Goal: Task Accomplishment & Management: Manage account settings

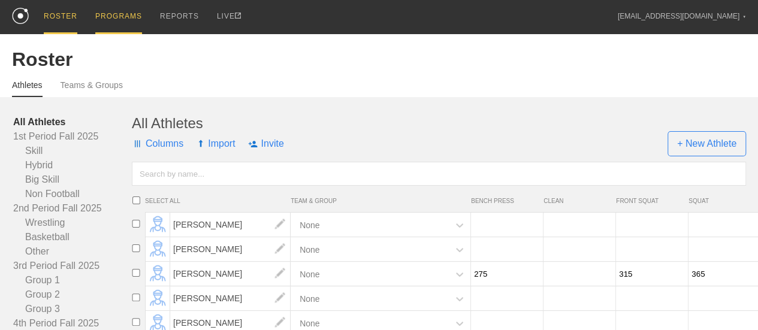
click at [126, 16] on div "PROGRAMS" at bounding box center [118, 17] width 47 height 34
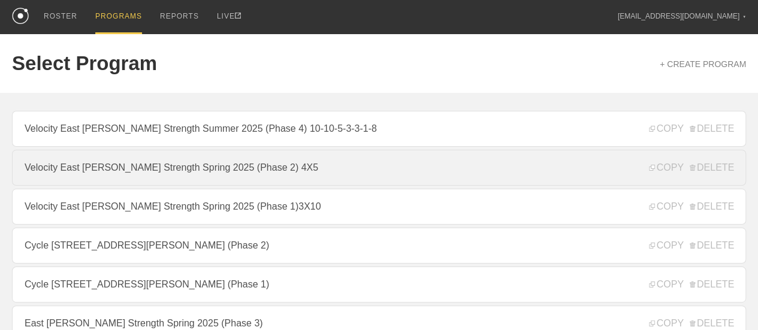
click at [297, 178] on link "Velocity East [PERSON_NAME] Strength Spring 2025 (Phase 2) 4X5" at bounding box center [379, 168] width 734 height 36
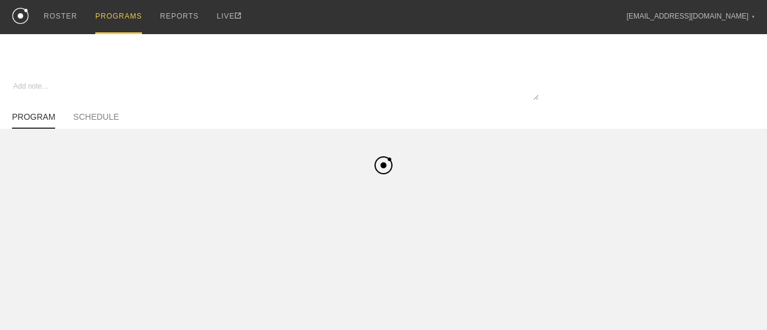
type textarea "x"
type input "Velocity East [PERSON_NAME] Strength Spring 2025 (Phase 2) 4X5"
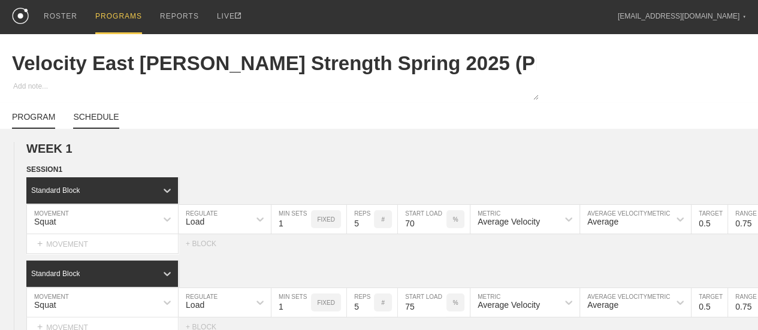
click at [101, 125] on link "SCHEDULE" at bounding box center [96, 120] width 46 height 17
type textarea "x"
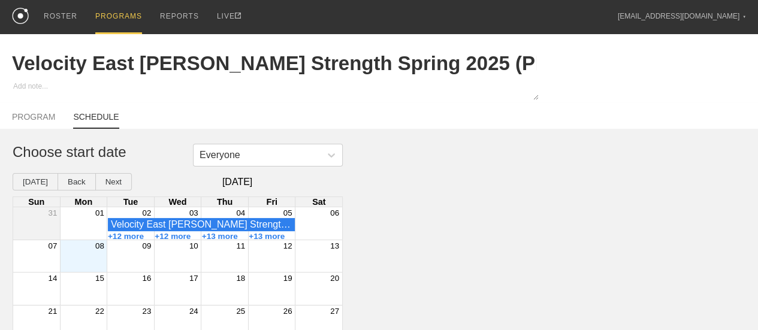
scroll to position [50, 0]
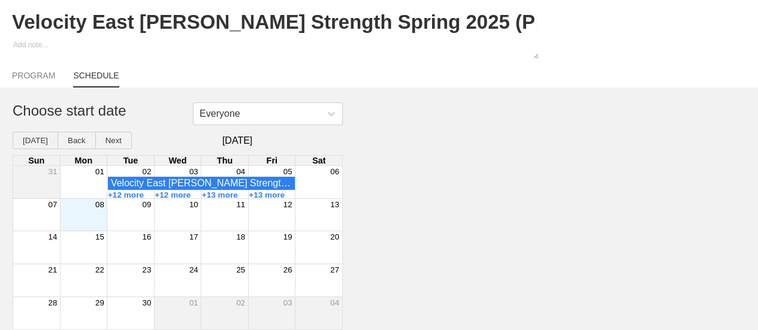
click at [93, 215] on div "Month View" at bounding box center [83, 215] width 47 height 32
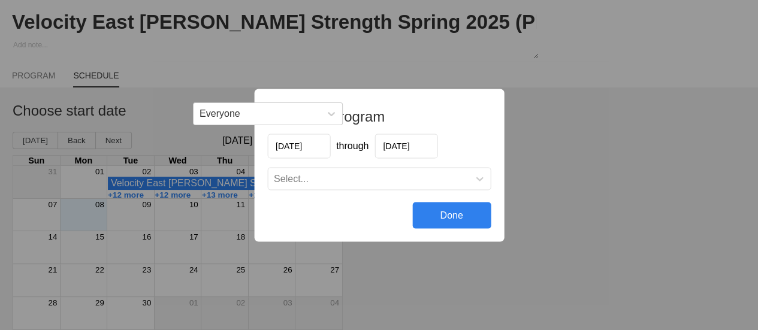
click at [404, 146] on input "[DATE]" at bounding box center [405, 146] width 63 height 25
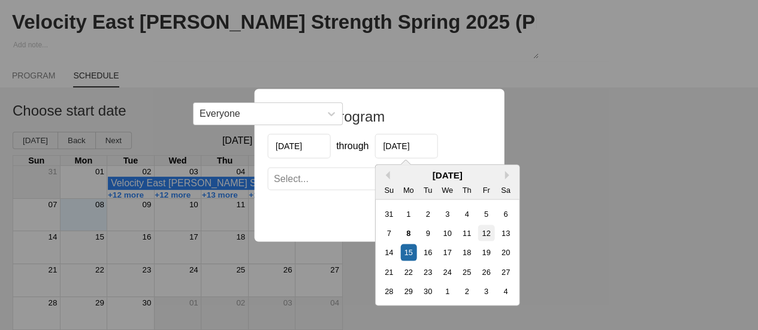
click at [483, 236] on div "12" at bounding box center [485, 233] width 16 height 16
type input "[DATE]"
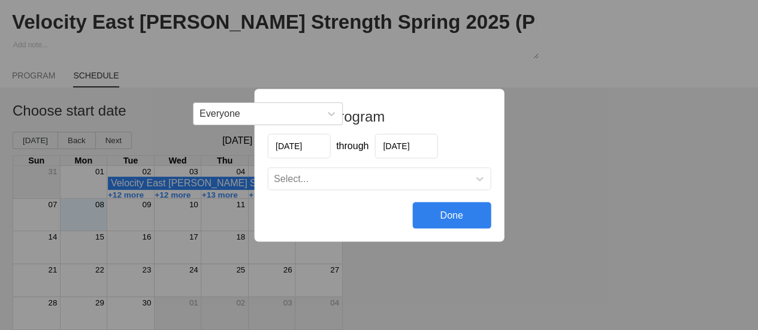
click at [345, 178] on div "Select..." at bounding box center [368, 178] width 201 height 12
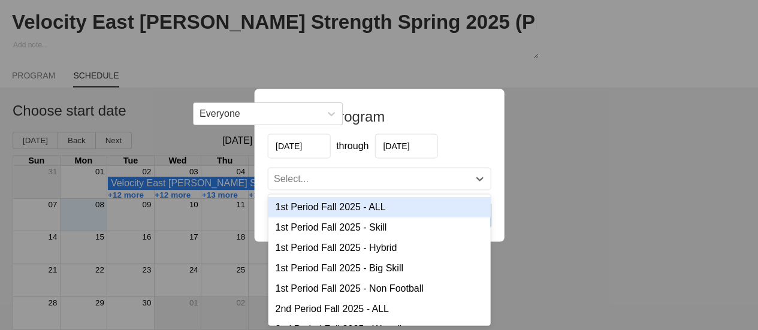
click at [353, 204] on div "1st Period Fall 2025 - ALL" at bounding box center [379, 206] width 222 height 20
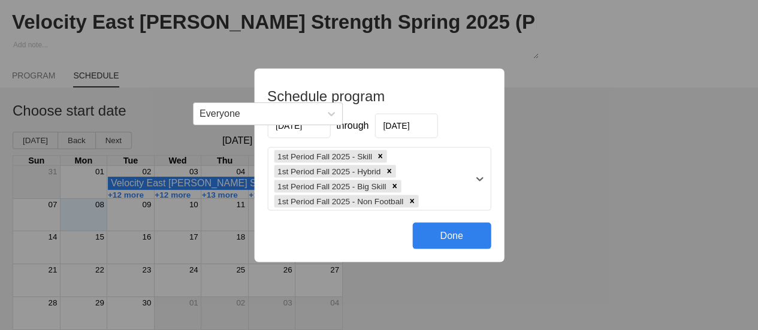
click at [461, 199] on div "1st Period Fall 2025 - Skill 1st Period Fall 2025 - Hybrid 1st Period Fall 2025…" at bounding box center [368, 178] width 201 height 62
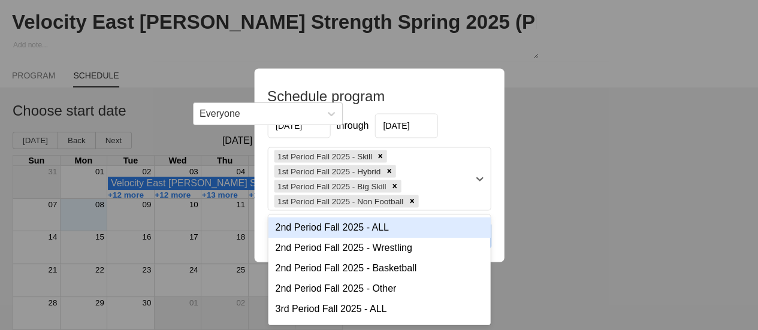
click at [415, 225] on div "2nd Period Fall 2025 - ALL" at bounding box center [379, 227] width 222 height 20
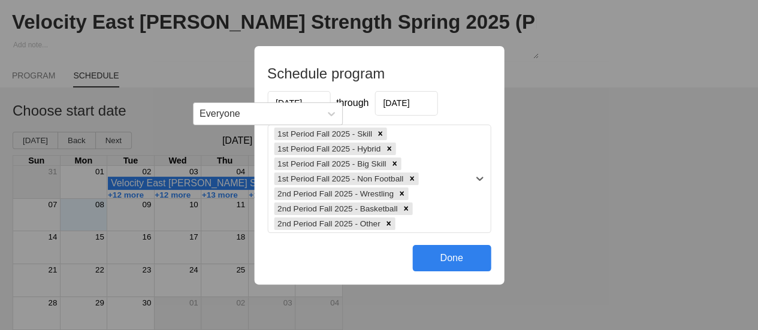
click at [445, 215] on div "1st Period Fall 2025 - Skill 1st Period Fall 2025 - Hybrid 1st Period Fall 2025…" at bounding box center [368, 178] width 201 height 107
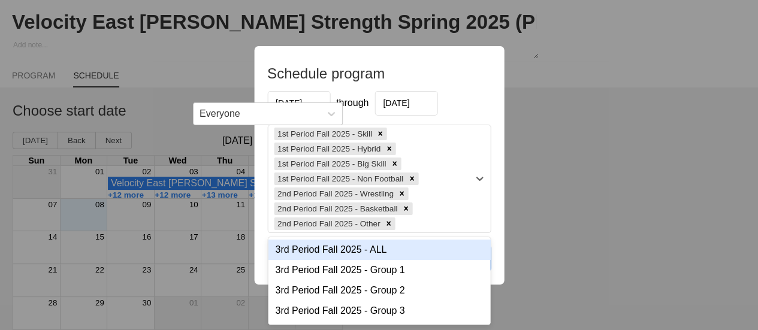
click at [425, 249] on div "3rd Period Fall 2025 - ALL" at bounding box center [379, 250] width 222 height 20
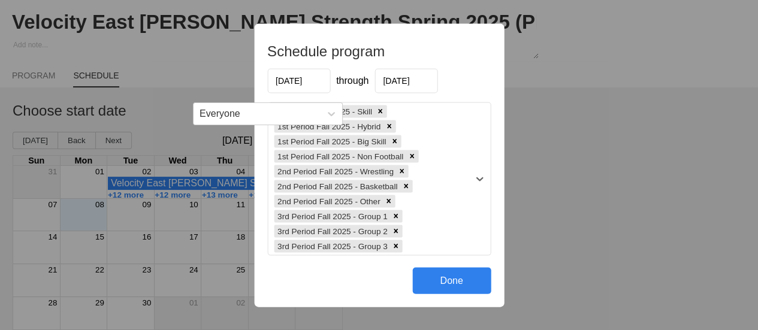
click at [455, 212] on div "1st Period Fall 2025 - Skill 1st Period Fall 2025 - Hybrid 1st Period Fall 2025…" at bounding box center [368, 178] width 201 height 152
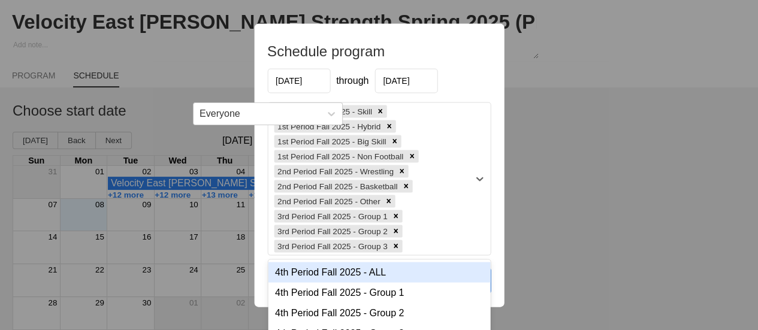
click at [393, 276] on div "4th Period Fall 2025 - ALL" at bounding box center [379, 272] width 222 height 20
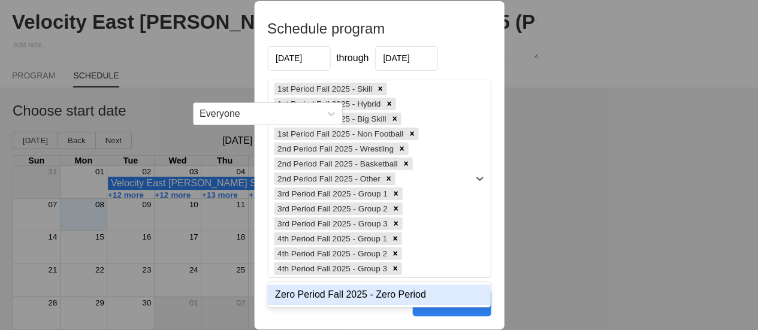
click at [447, 247] on div "1st Period Fall 2025 - Skill 1st Period Fall 2025 - Hybrid 1st Period Fall 2025…" at bounding box center [368, 178] width 201 height 197
click at [382, 295] on div "Zero Period Fall 2025 - Zero Period" at bounding box center [379, 294] width 222 height 20
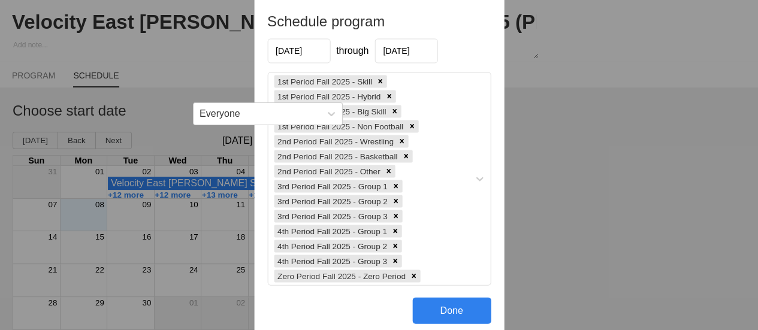
click at [447, 309] on div "Done" at bounding box center [451, 310] width 78 height 26
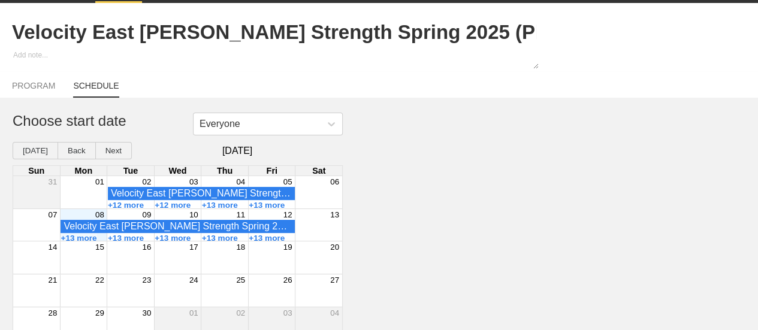
scroll to position [0, 0]
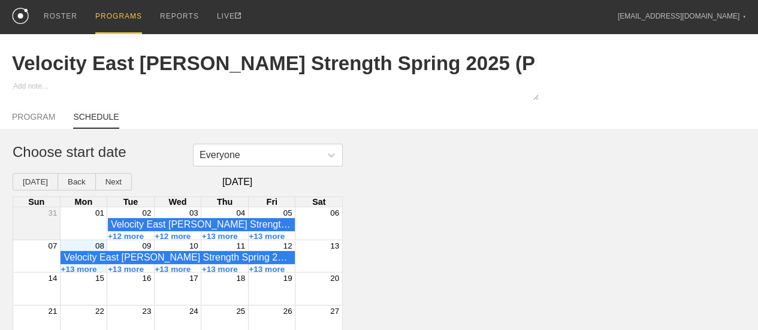
click at [128, 16] on div "PROGRAMS" at bounding box center [118, 17] width 47 height 34
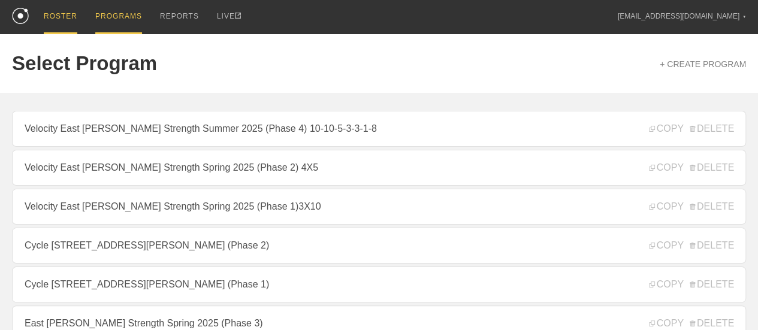
click at [48, 17] on div "ROSTER" at bounding box center [61, 17] width 34 height 34
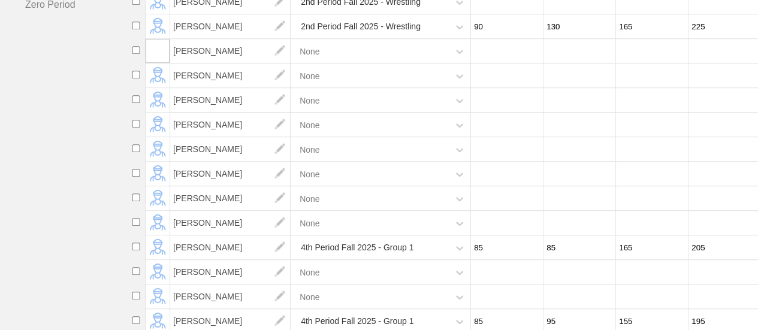
click at [60, 12] on link "Zero Period" at bounding box center [72, 5] width 119 height 14
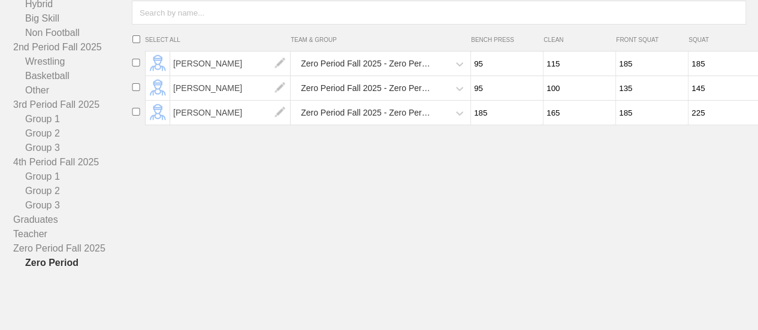
scroll to position [111, 0]
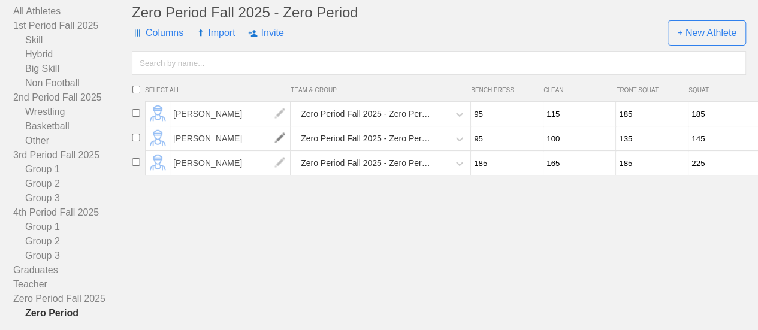
click at [280, 150] on img at bounding box center [280, 138] width 24 height 24
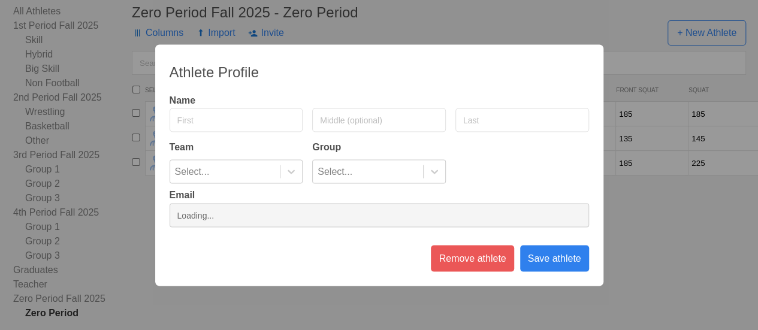
type input "[PERSON_NAME]"
type input "Brown"
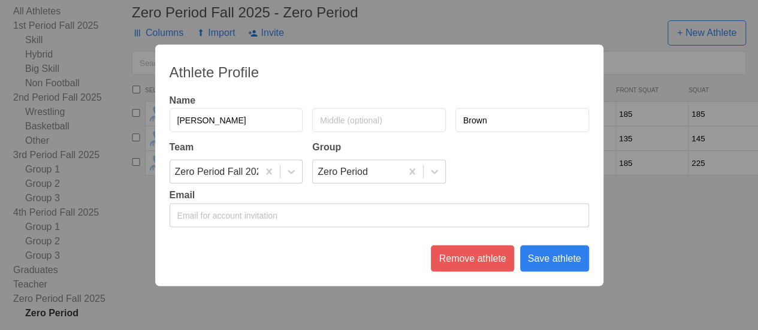
click at [540, 304] on div "Athlete Profile Name [PERSON_NAME] Team Group Zero Period Fall 2025 Zero Period…" at bounding box center [379, 165] width 758 height 330
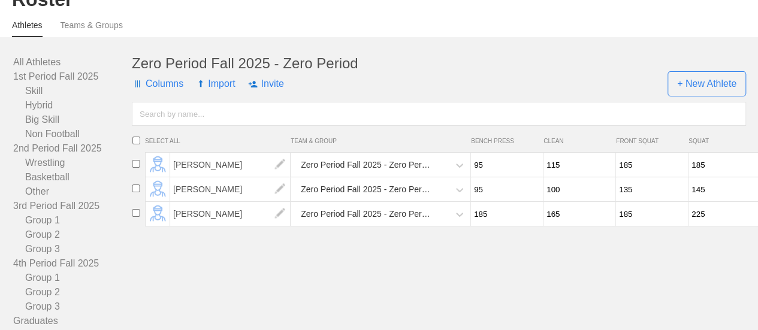
scroll to position [0, 0]
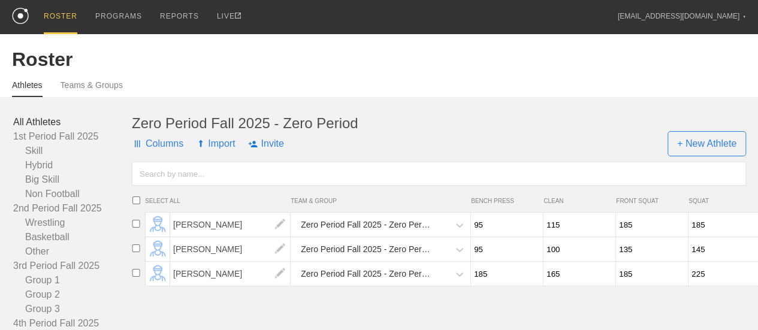
click at [47, 129] on link "All Athletes" at bounding box center [72, 122] width 119 height 14
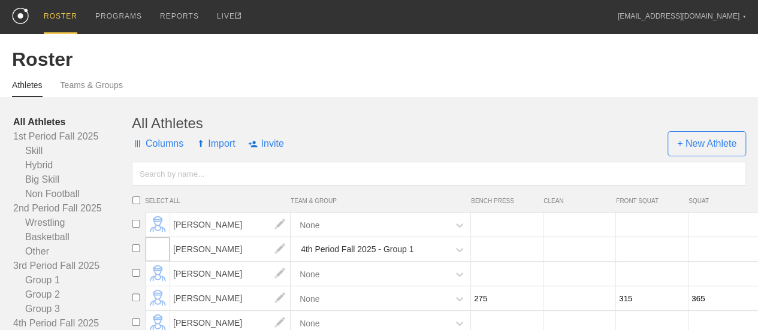
click at [188, 180] on input "text" at bounding box center [439, 174] width 614 height 24
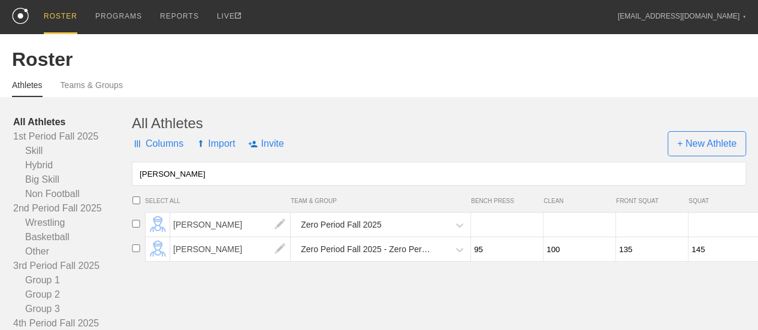
type input "[PERSON_NAME]"
click at [137, 228] on input "checkbox" at bounding box center [136, 224] width 18 height 8
checkbox input "true"
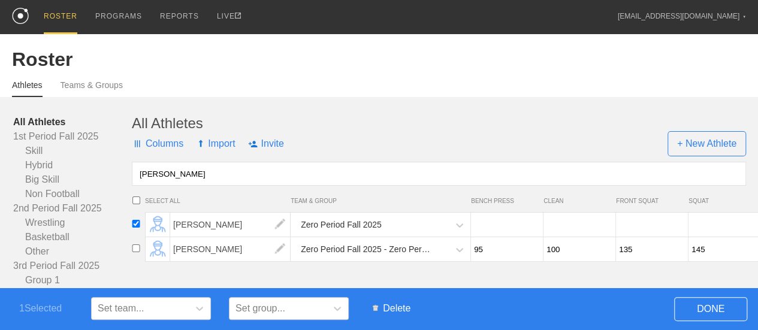
click at [405, 308] on span "Delete" at bounding box center [391, 308] width 50 height 23
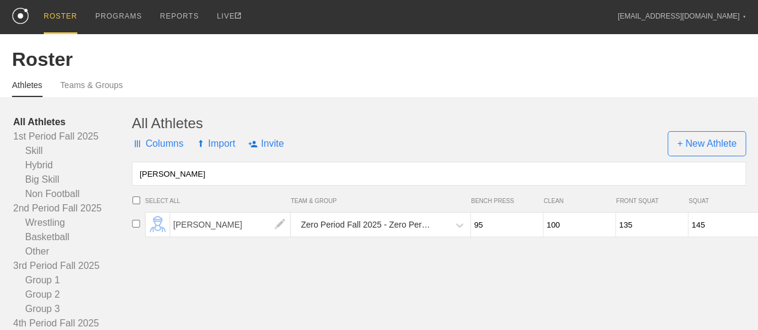
click at [360, 277] on div "All Athletes Columns Import Invite + New Athlete [PERSON_NAME] SELECT ALL TEAM …" at bounding box center [439, 273] width 614 height 316
click at [134, 15] on div "PROGRAMS" at bounding box center [118, 17] width 47 height 34
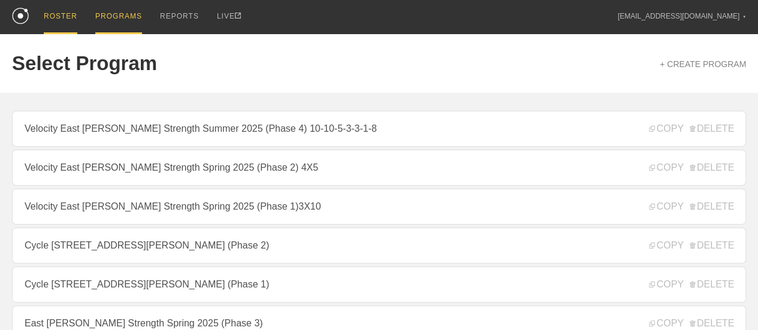
click at [68, 17] on div "ROSTER" at bounding box center [61, 17] width 34 height 34
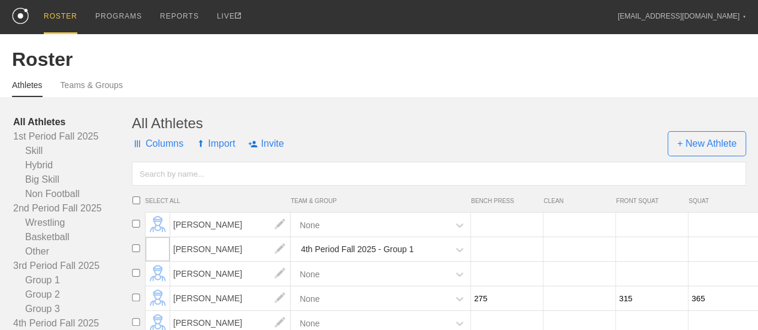
scroll to position [419, 0]
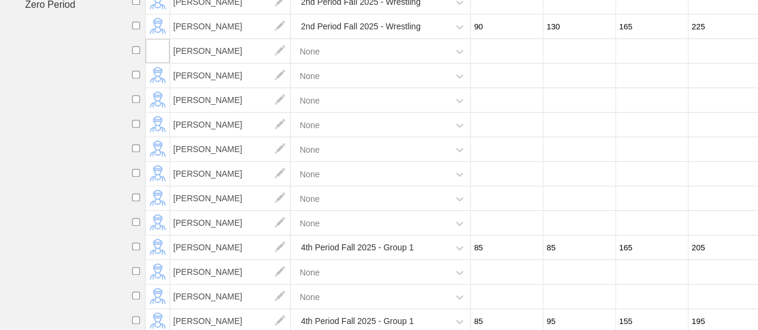
click at [60, 12] on link "Zero Period" at bounding box center [72, 5] width 119 height 14
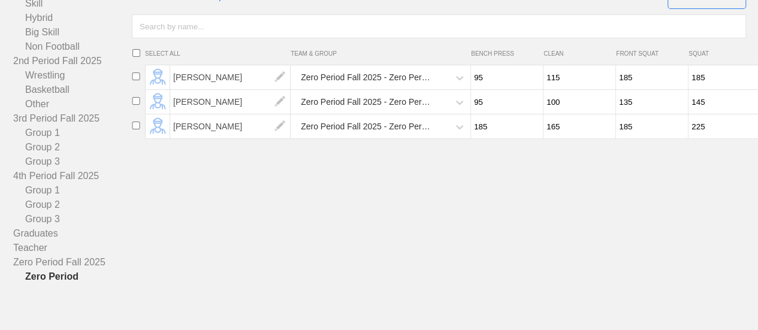
scroll to position [111, 0]
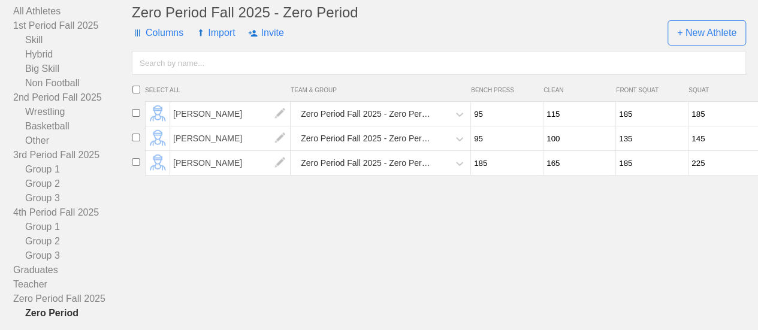
click at [137, 141] on input "checkbox" at bounding box center [136, 138] width 18 height 8
checkbox input "true"
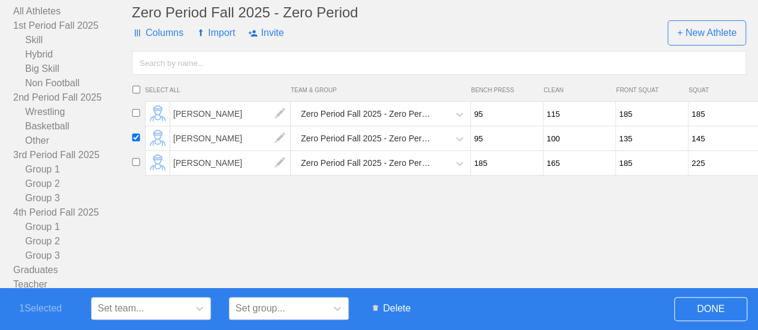
click at [400, 306] on span "Delete" at bounding box center [391, 308] width 50 height 23
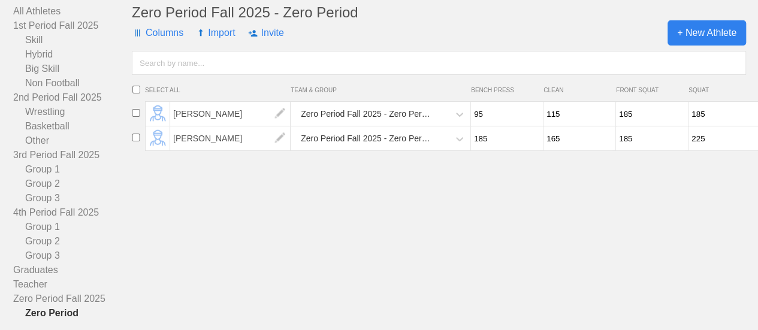
click at [727, 40] on span "+ New Athlete" at bounding box center [706, 32] width 78 height 25
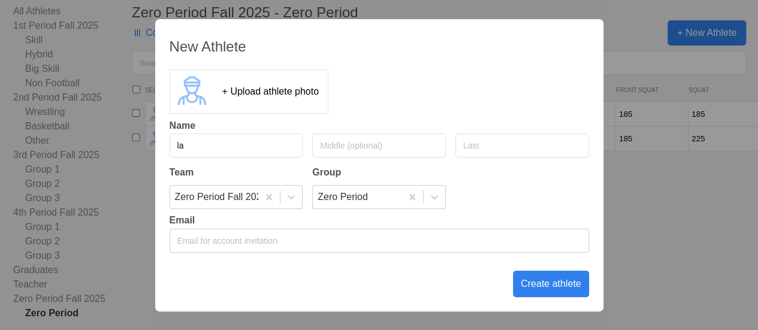
type input "l"
type input "[PERSON_NAME]"
type input "Brown"
click at [542, 284] on div "Create athlete" at bounding box center [551, 284] width 76 height 26
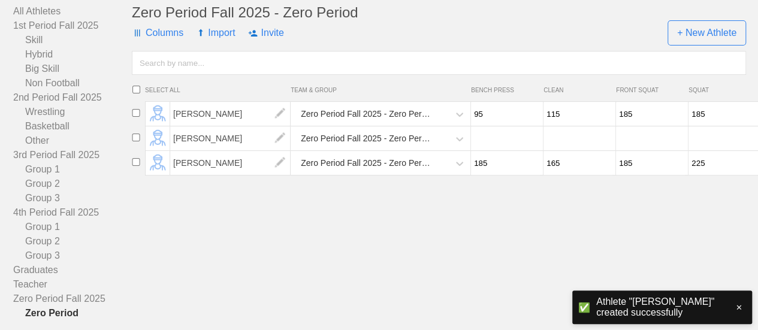
click at [489, 150] on input "number" at bounding box center [505, 138] width 69 height 23
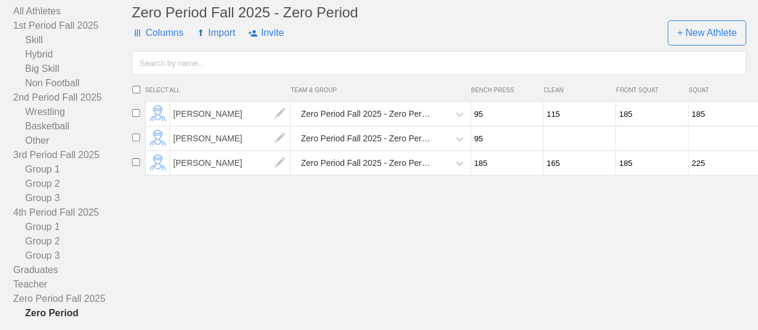
type input "95"
click at [570, 147] on input "number" at bounding box center [577, 138] width 69 height 23
type input "100"
click at [632, 147] on input "number" at bounding box center [650, 138] width 69 height 23
type input "135"
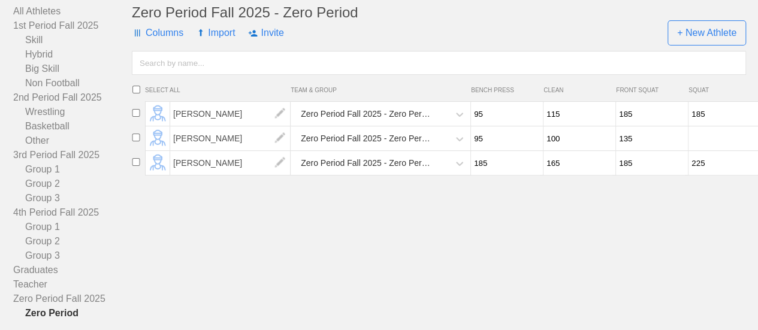
click at [716, 146] on input "number" at bounding box center [722, 138] width 69 height 23
type input "145"
click at [671, 256] on div "Zero Period Fall 2025 - Zero Period Columns Import Invite + New Athlete SELECT …" at bounding box center [439, 162] width 614 height 316
click at [456, 145] on icon at bounding box center [459, 139] width 12 height 12
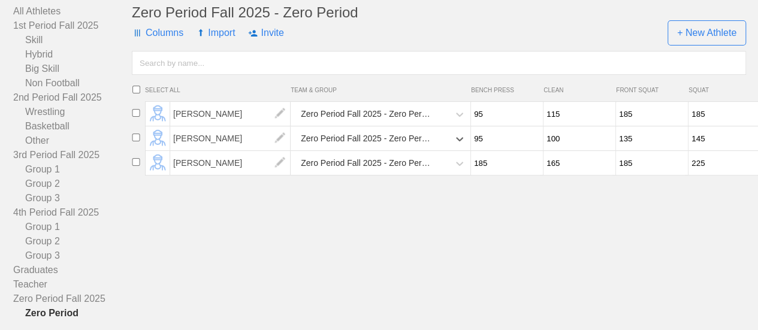
click at [417, 257] on div "Zero Period Fall 2025 - Zero Period Columns Import Invite + New Athlete SELECT …" at bounding box center [439, 162] width 614 height 316
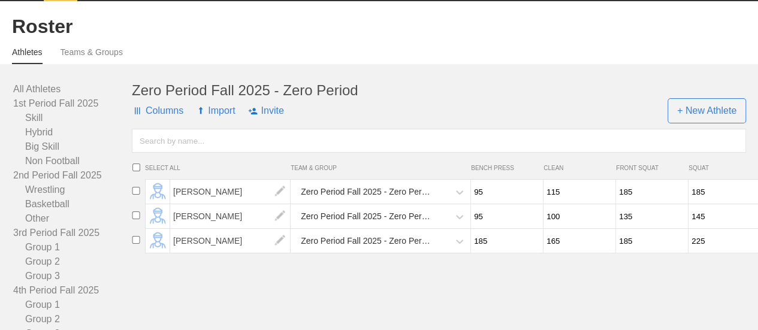
scroll to position [0, 0]
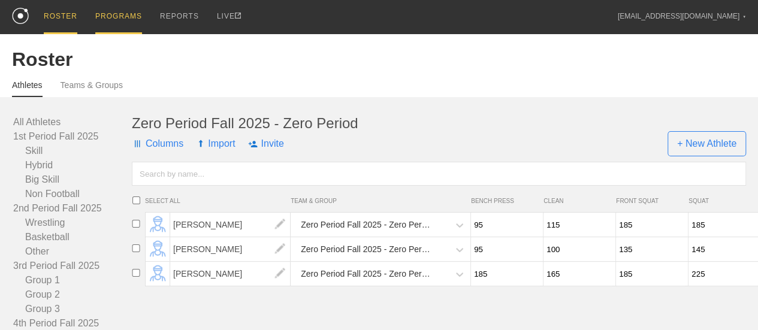
click at [127, 14] on div "PROGRAMS" at bounding box center [118, 17] width 47 height 34
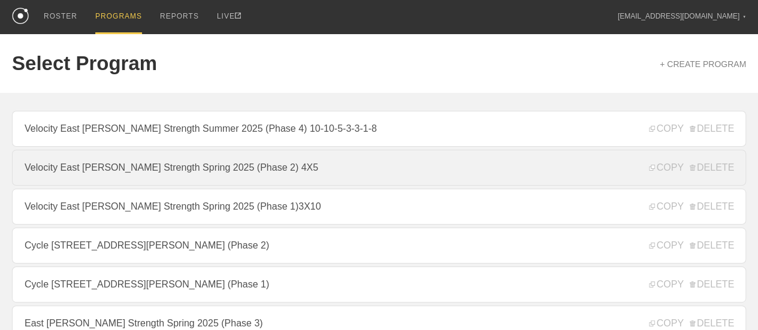
click at [309, 170] on link "Velocity East [PERSON_NAME] Strength Spring 2025 (Phase 2) 4X5" at bounding box center [379, 168] width 734 height 36
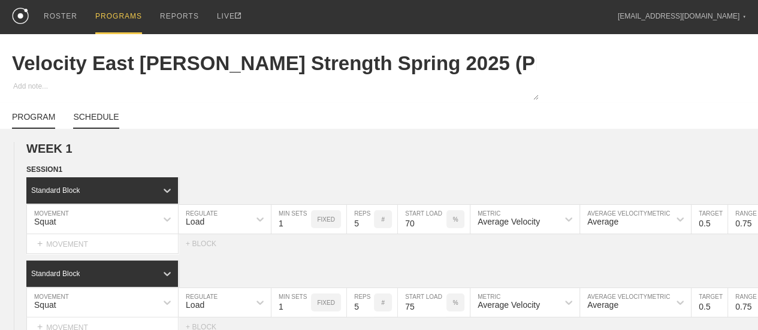
click at [107, 125] on link "SCHEDULE" at bounding box center [96, 120] width 46 height 17
type textarea "x"
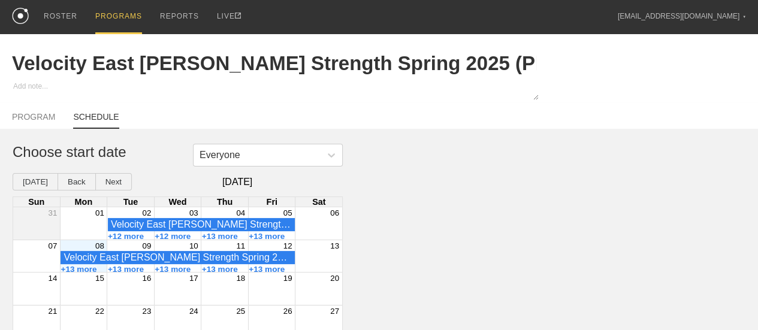
click at [83, 251] on div "08" at bounding box center [83, 245] width 47 height 11
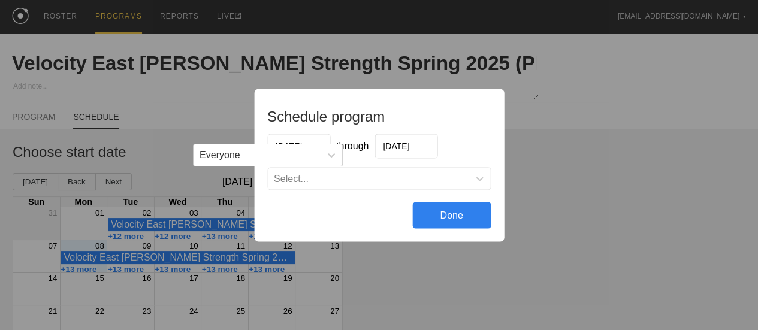
click at [391, 148] on input "[DATE]" at bounding box center [405, 146] width 63 height 25
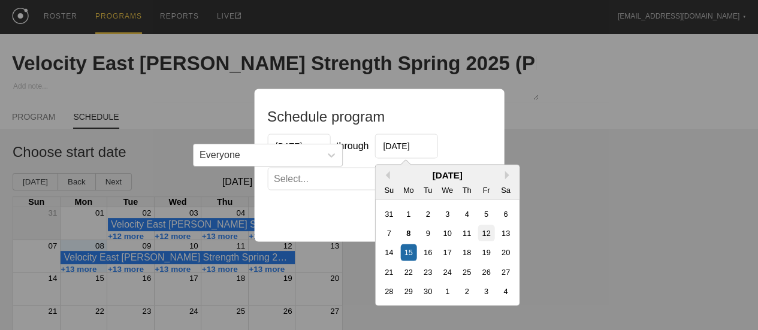
click at [490, 235] on div "12" at bounding box center [485, 233] width 16 height 16
type input "[DATE]"
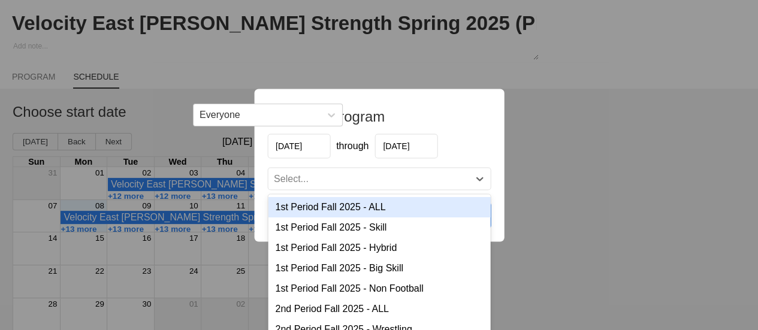
click at [359, 174] on div "Select..." at bounding box center [368, 178] width 201 height 12
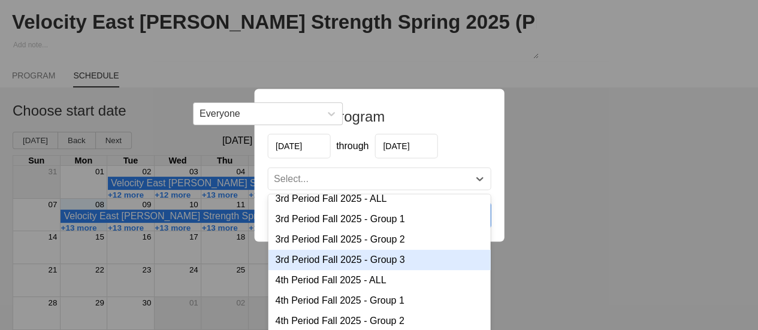
scroll to position [50, 0]
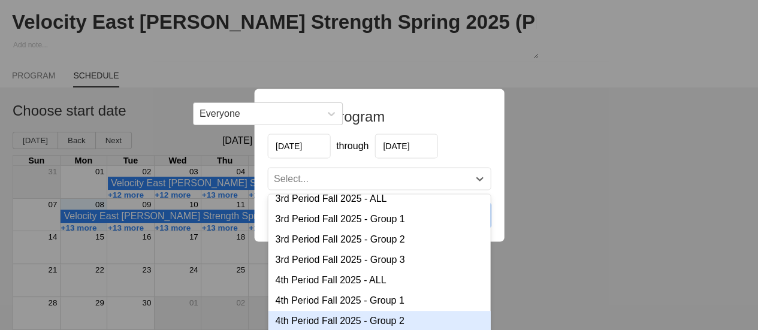
click at [617, 191] on div "Schedule program [DATE] through [DATE] option 4th Period Fall 2025 - Group 2 fo…" at bounding box center [379, 165] width 758 height 330
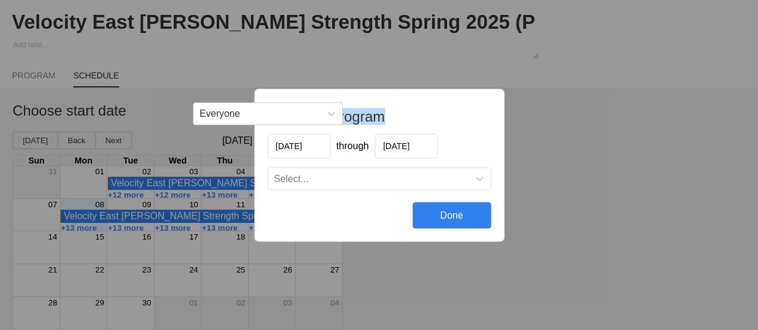
drag, startPoint x: 471, startPoint y: 110, endPoint x: 491, endPoint y: 64, distance: 50.4
click at [491, 64] on div "Schedule program [DATE] through [DATE] Select... Done" at bounding box center [379, 165] width 758 height 330
click at [583, 134] on div "Schedule program [DATE] through [DATE] Select... Done" at bounding box center [379, 165] width 758 height 330
click at [584, 136] on div "Everyone Choose start date [DATE] Back Next [DATE] Sun Mon Tue Wed Thu Fri Sat …" at bounding box center [379, 216] width 758 height 228
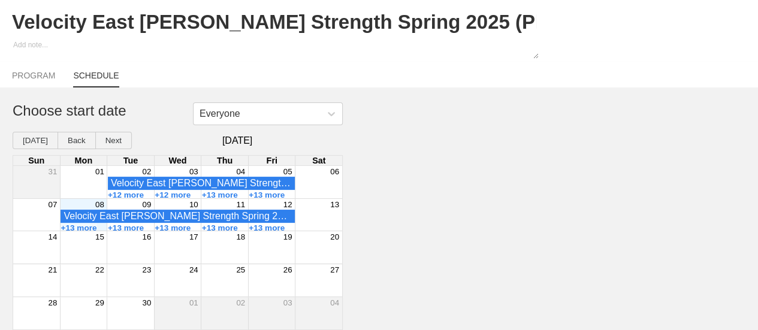
click at [584, 137] on div "Everyone Choose start date [DATE] Back Next [DATE] Sun Mon Tue Wed Thu Fri Sat …" at bounding box center [379, 216] width 758 height 228
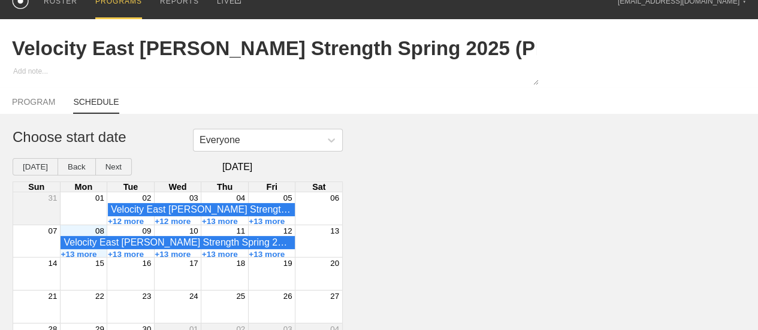
scroll to position [0, 0]
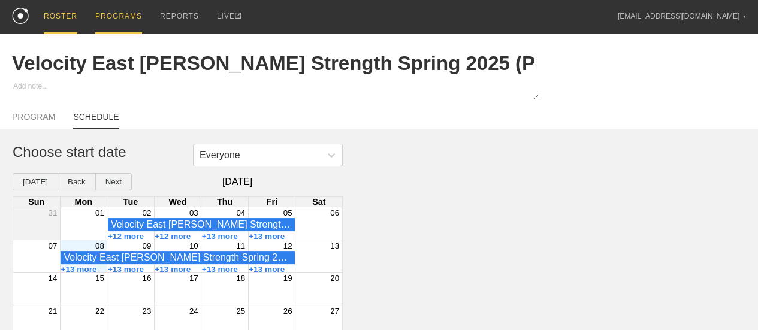
click at [60, 13] on div "ROSTER" at bounding box center [61, 17] width 34 height 34
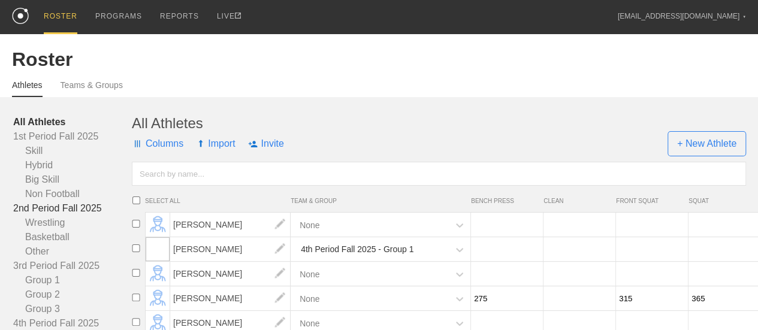
scroll to position [180, 0]
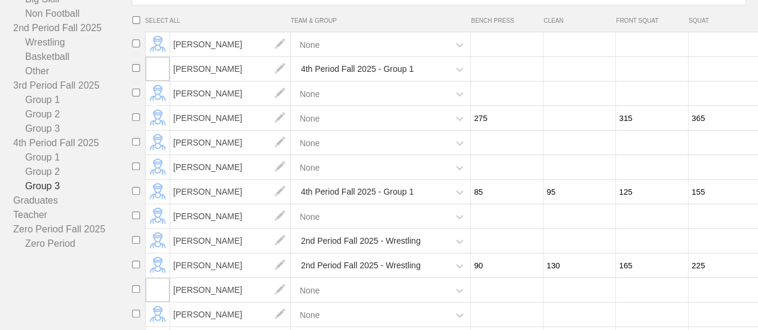
click at [56, 237] on link "Zero Period" at bounding box center [72, 244] width 119 height 14
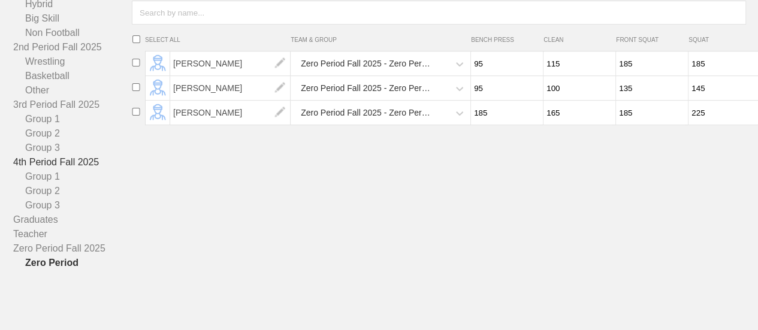
scroll to position [171, 0]
click at [456, 86] on icon at bounding box center [459, 89] width 12 height 12
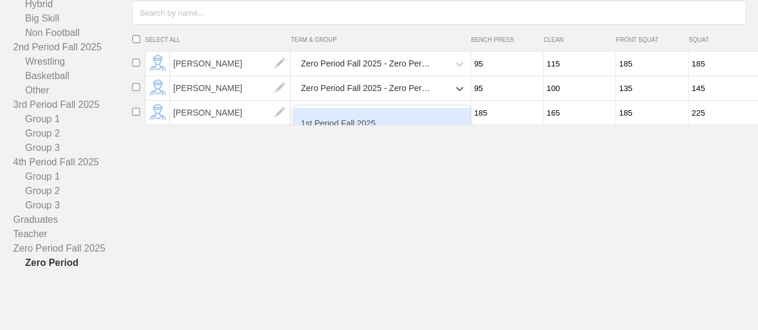
click at [419, 120] on div "1st Period Fall 2025" at bounding box center [381, 124] width 177 height 32
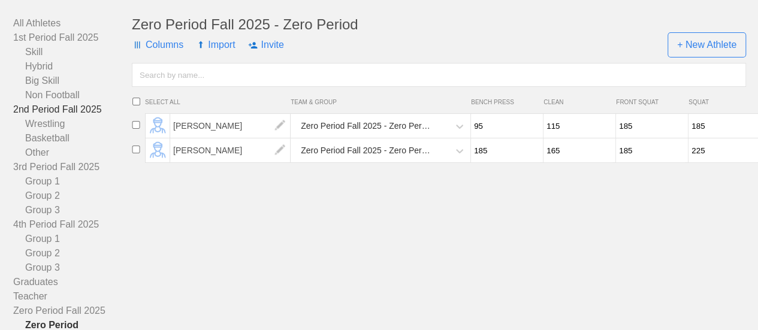
scroll to position [51, 0]
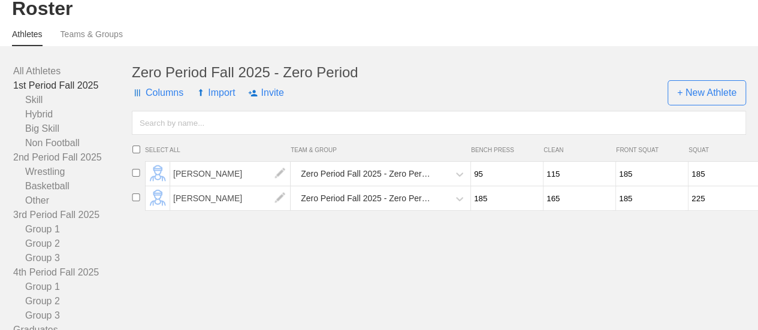
click at [58, 93] on link "1st Period Fall 2025" at bounding box center [72, 85] width 119 height 14
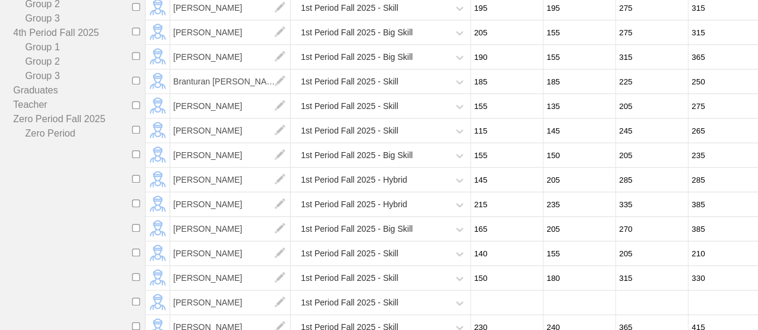
scroll to position [51, 0]
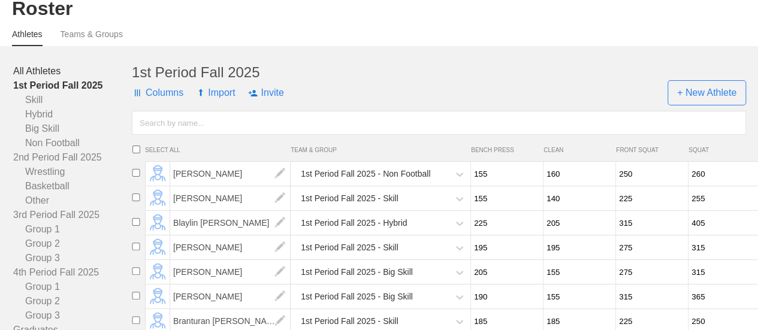
click at [50, 76] on link "All Athletes" at bounding box center [72, 71] width 119 height 14
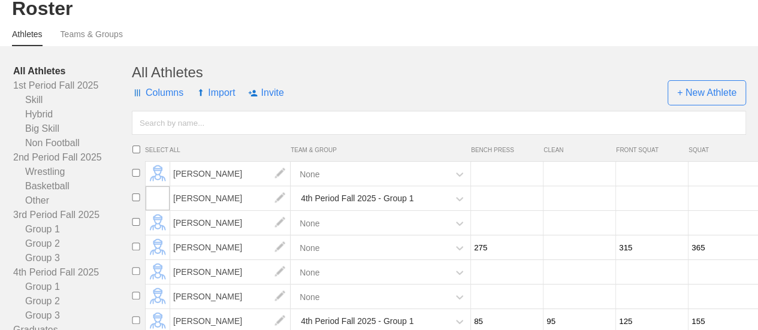
click at [202, 132] on input "text" at bounding box center [439, 123] width 614 height 24
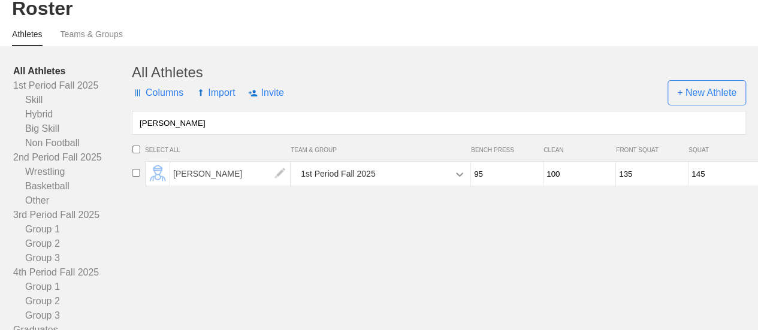
type input "[PERSON_NAME]"
click at [452, 185] on div at bounding box center [460, 174] width 22 height 22
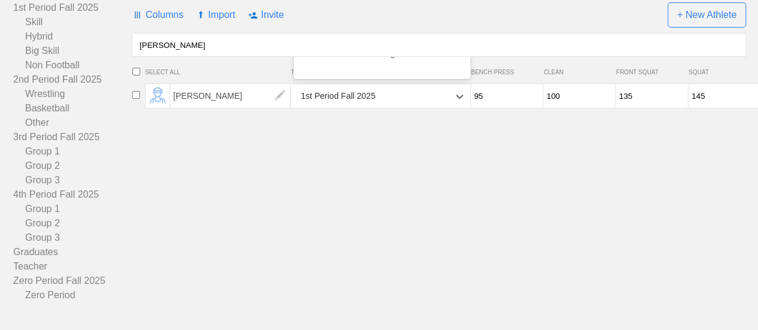
scroll to position [111, 0]
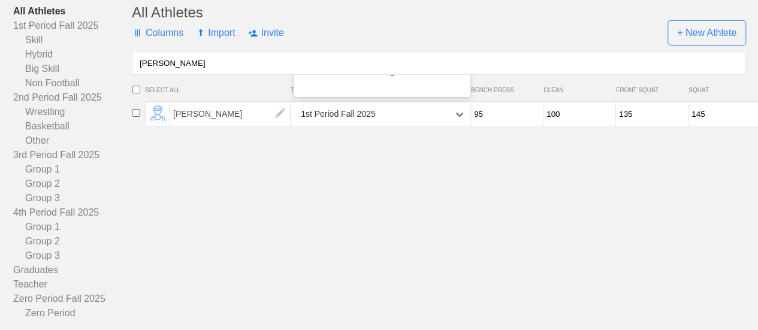
click at [437, 189] on div "All Athletes Columns Import Invite + New Athlete [PERSON_NAME] SELECT ALL TEAM …" at bounding box center [439, 162] width 614 height 316
click at [444, 125] on div "1st Period Fall 2025" at bounding box center [370, 114] width 155 height 25
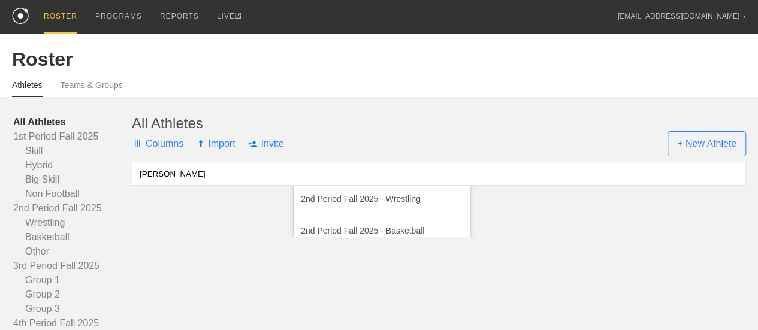
scroll to position [0, 0]
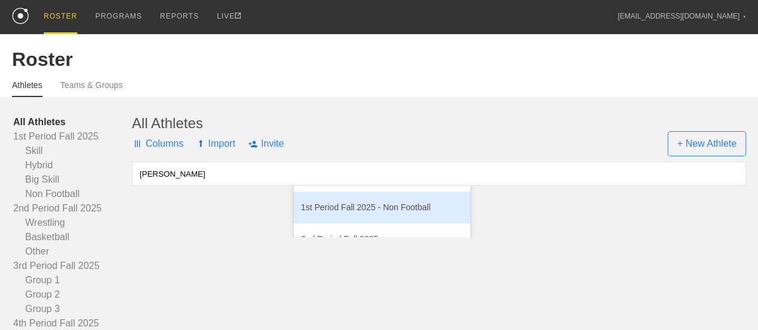
click at [427, 219] on div "1st Period Fall 2025 - Non Football" at bounding box center [381, 208] width 177 height 32
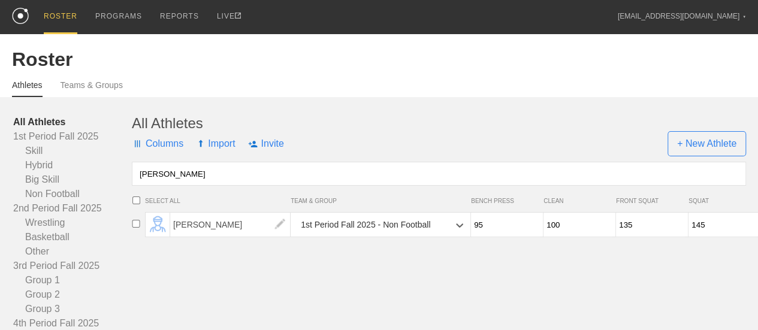
click at [442, 132] on div "All Athletes" at bounding box center [439, 123] width 614 height 17
click at [127, 13] on div "PROGRAMS" at bounding box center [118, 17] width 47 height 34
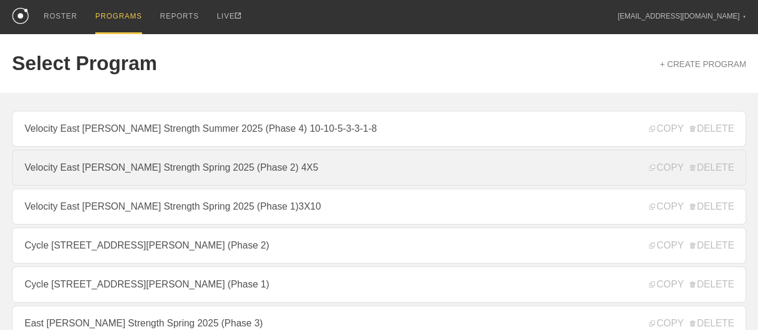
click at [329, 176] on link "Velocity East [PERSON_NAME] Strength Spring 2025 (Phase 2) 4X5" at bounding box center [379, 168] width 734 height 36
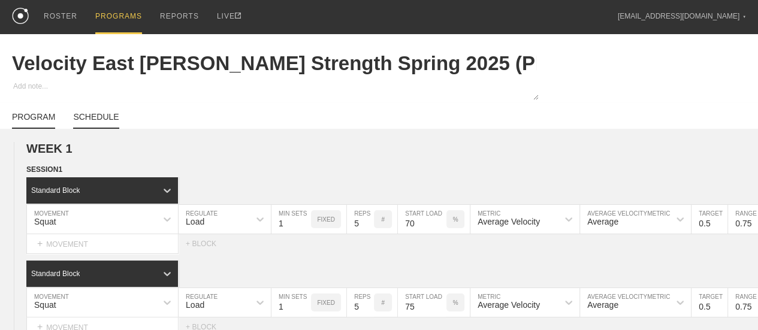
click at [104, 125] on link "SCHEDULE" at bounding box center [96, 120] width 46 height 17
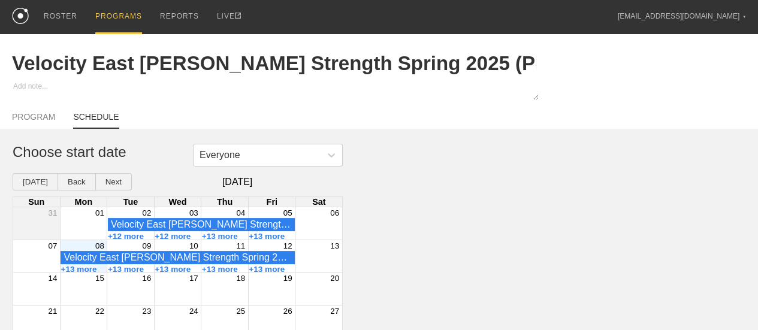
type textarea "x"
click at [79, 251] on div "08" at bounding box center [83, 245] width 47 height 11
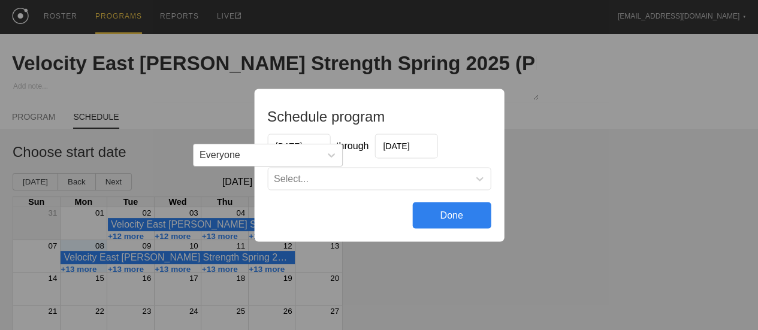
click at [417, 143] on input "[DATE]" at bounding box center [405, 146] width 63 height 25
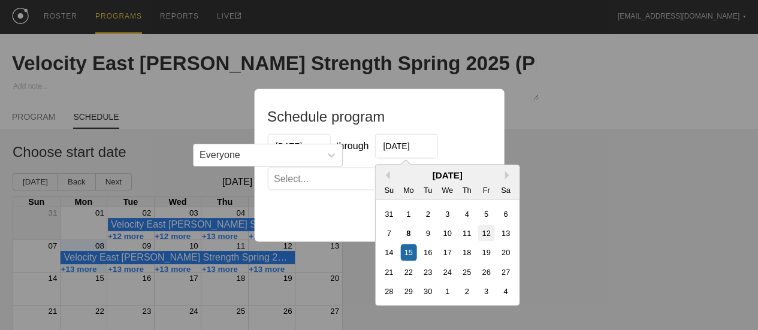
click at [489, 235] on div "12" at bounding box center [485, 233] width 16 height 16
type input "[DATE]"
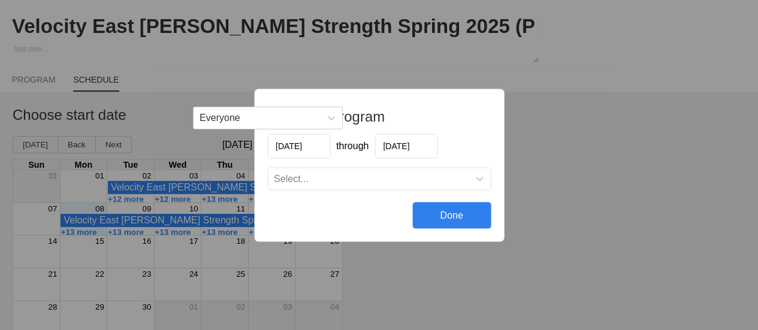
click at [364, 184] on div "Select..." at bounding box center [368, 178] width 201 height 12
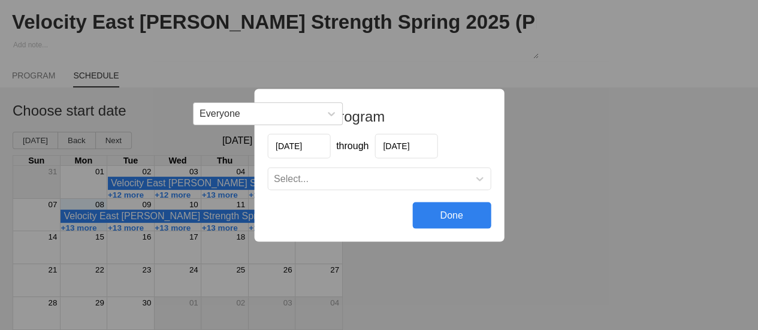
scroll to position [48, 0]
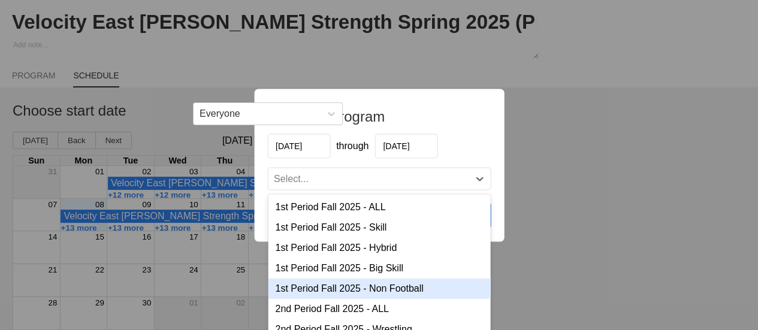
click at [380, 289] on div "1st Period Fall 2025 - Non Football" at bounding box center [379, 288] width 222 height 20
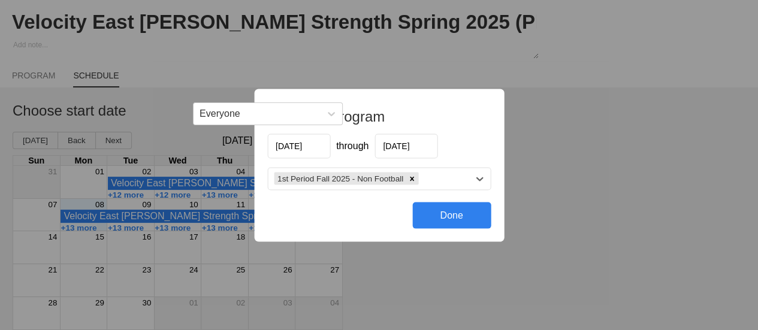
click at [440, 216] on div "Done" at bounding box center [451, 215] width 78 height 26
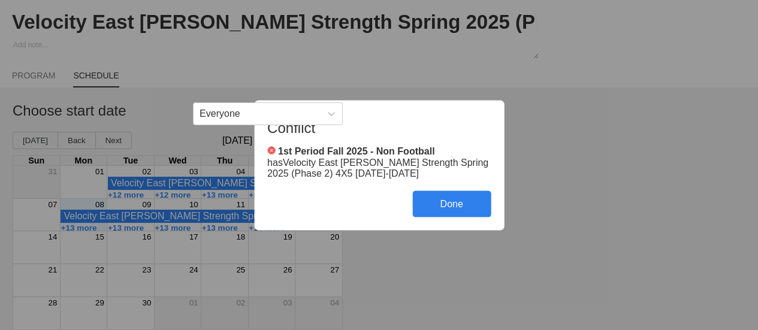
click at [437, 261] on div "Conflict 1st Period Fall 2025 - Non Football has Velocity East [PERSON_NAME] St…" at bounding box center [379, 165] width 758 height 330
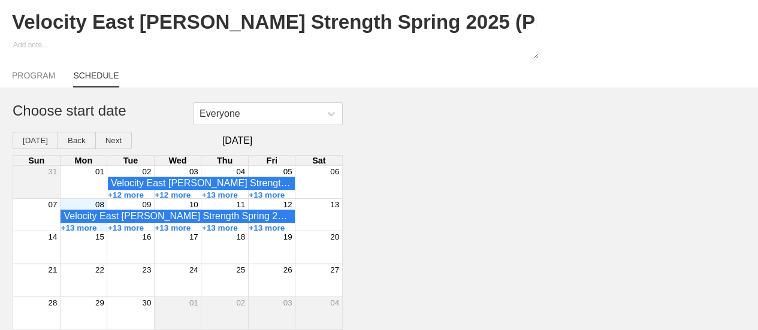
click at [436, 207] on div "Everyone Choose start date [DATE] Back Next [DATE] Sun Mon Tue Wed Thu Fri Sat …" at bounding box center [379, 216] width 758 height 228
click at [95, 220] on div "Velocity East [PERSON_NAME] Strength Spring 2025 (Phase 2) 4X5 - 1st Period Fal…" at bounding box center [177, 216] width 228 height 11
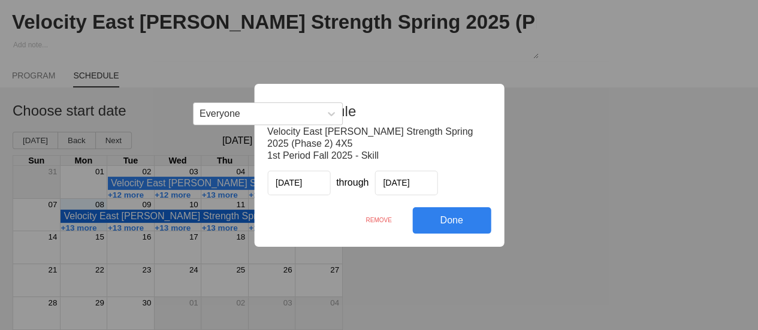
click at [431, 278] on div "Edit Schedule Velocity East [PERSON_NAME] Strength Spring 2025 (Phase 2) 4X5 1s…" at bounding box center [379, 165] width 758 height 330
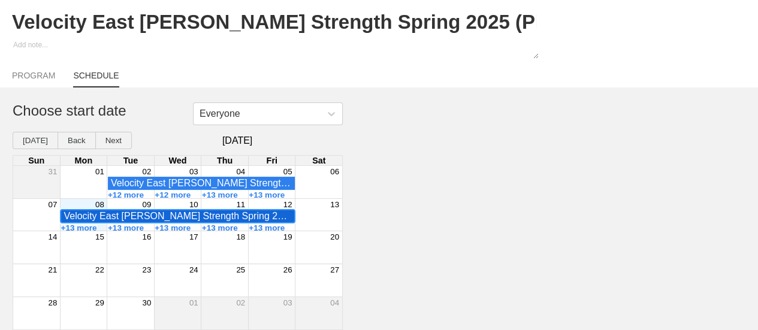
click at [86, 214] on div "Velocity East [PERSON_NAME] Strength Spring 2025 (Phase 2) 4X5 - 1st Period Fal…" at bounding box center [177, 216] width 228 height 11
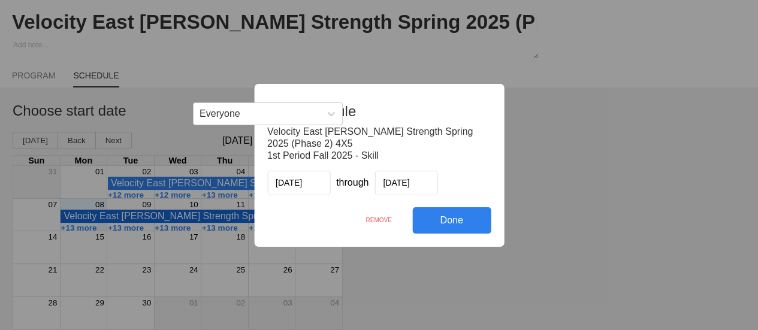
click at [411, 271] on div "Edit Schedule Velocity East [PERSON_NAME] Strength Spring 2025 (Phase 2) 4X5 1s…" at bounding box center [379, 165] width 758 height 330
